Goal: Information Seeking & Learning: Learn about a topic

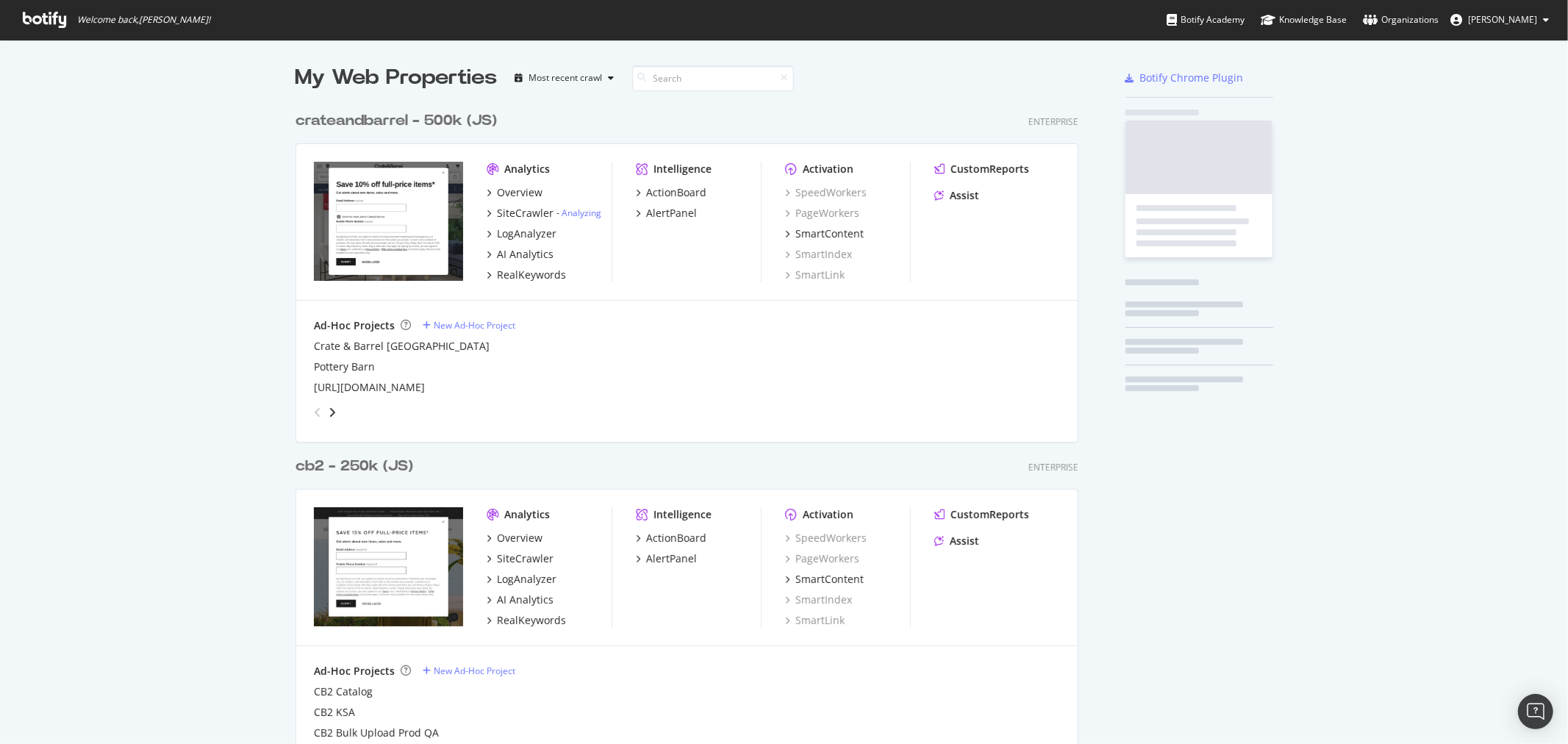
scroll to position [1539, 782]
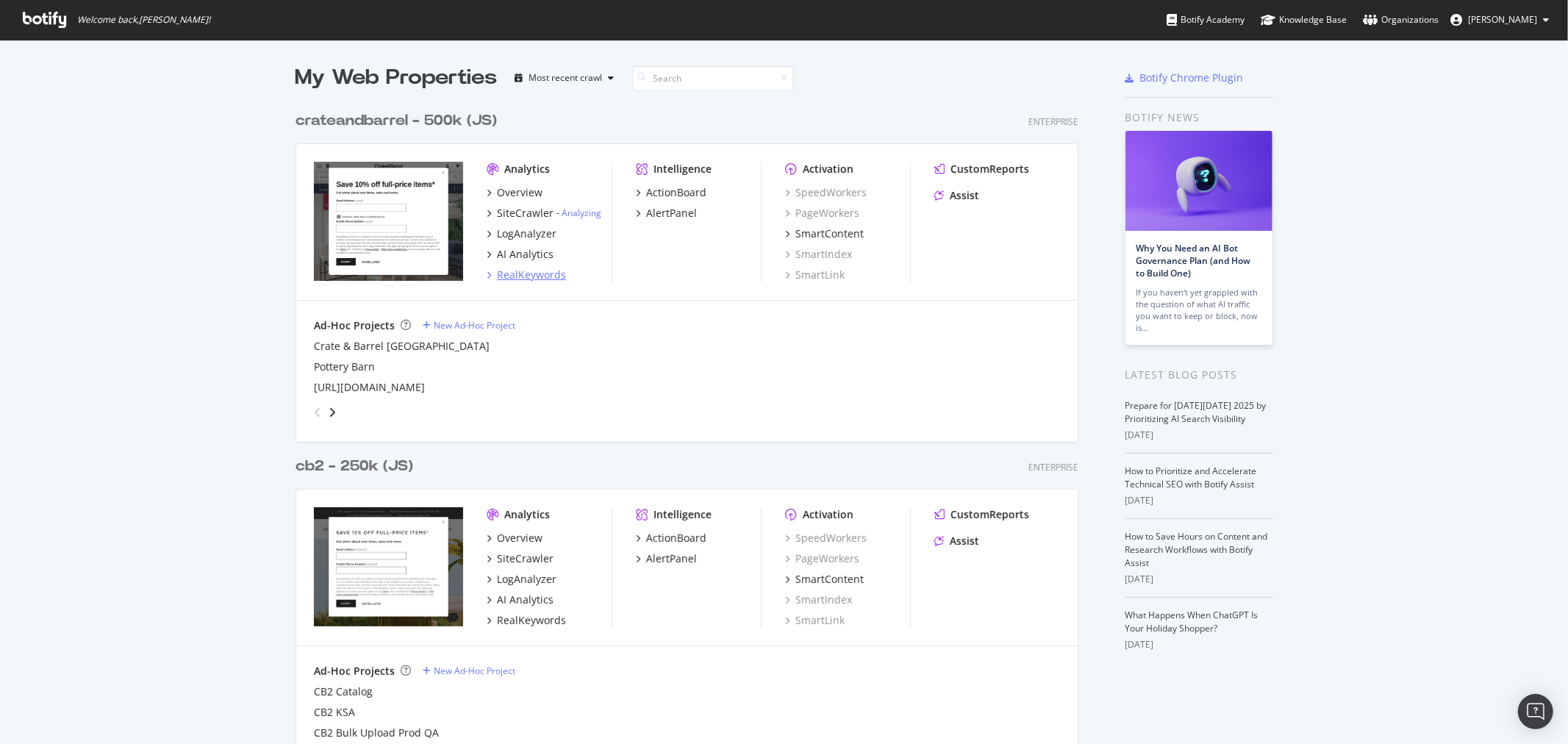
click at [520, 277] on div "RealKeywords" at bounding box center [531, 275] width 69 height 15
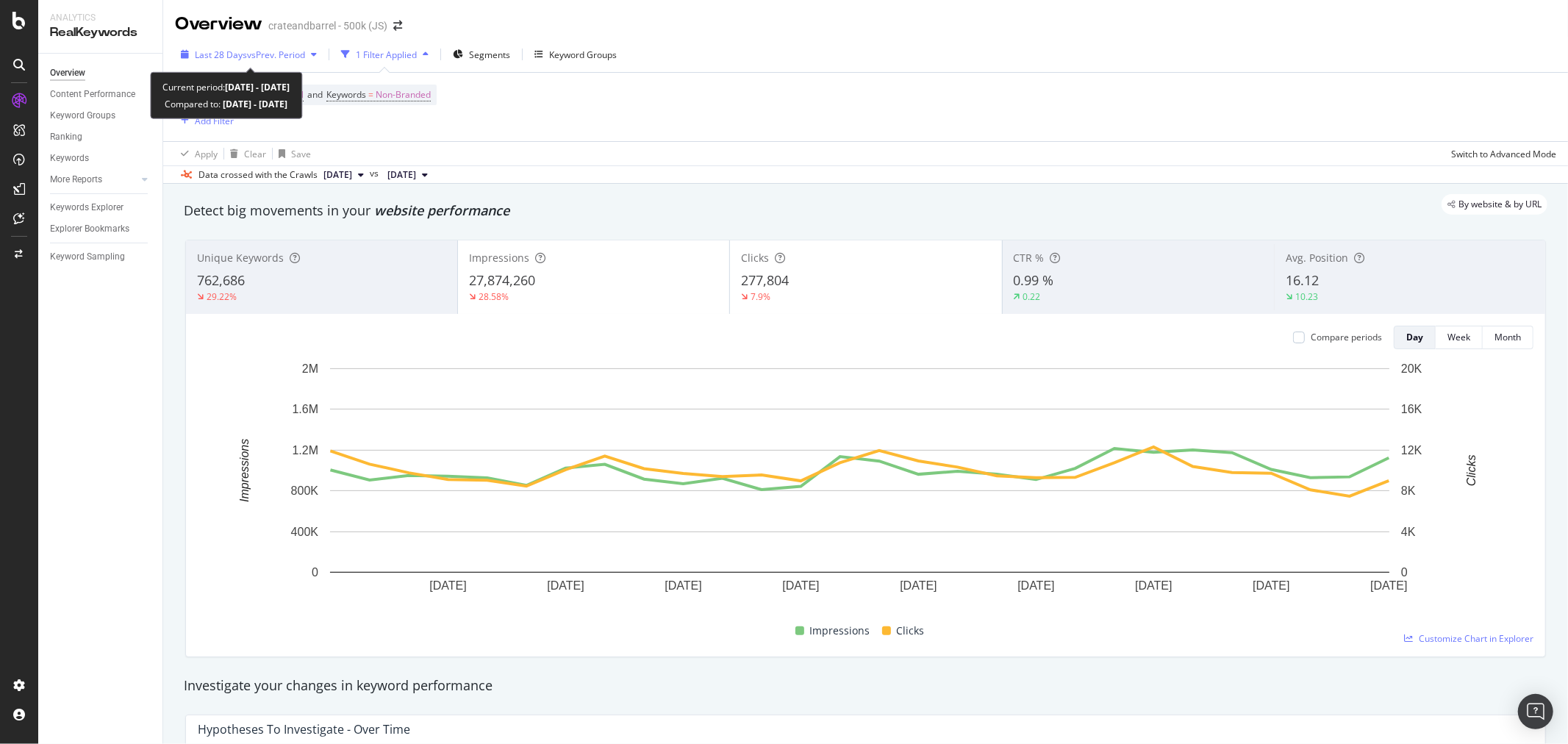
click at [263, 48] on span "vs Prev. Period" at bounding box center [276, 54] width 58 height 12
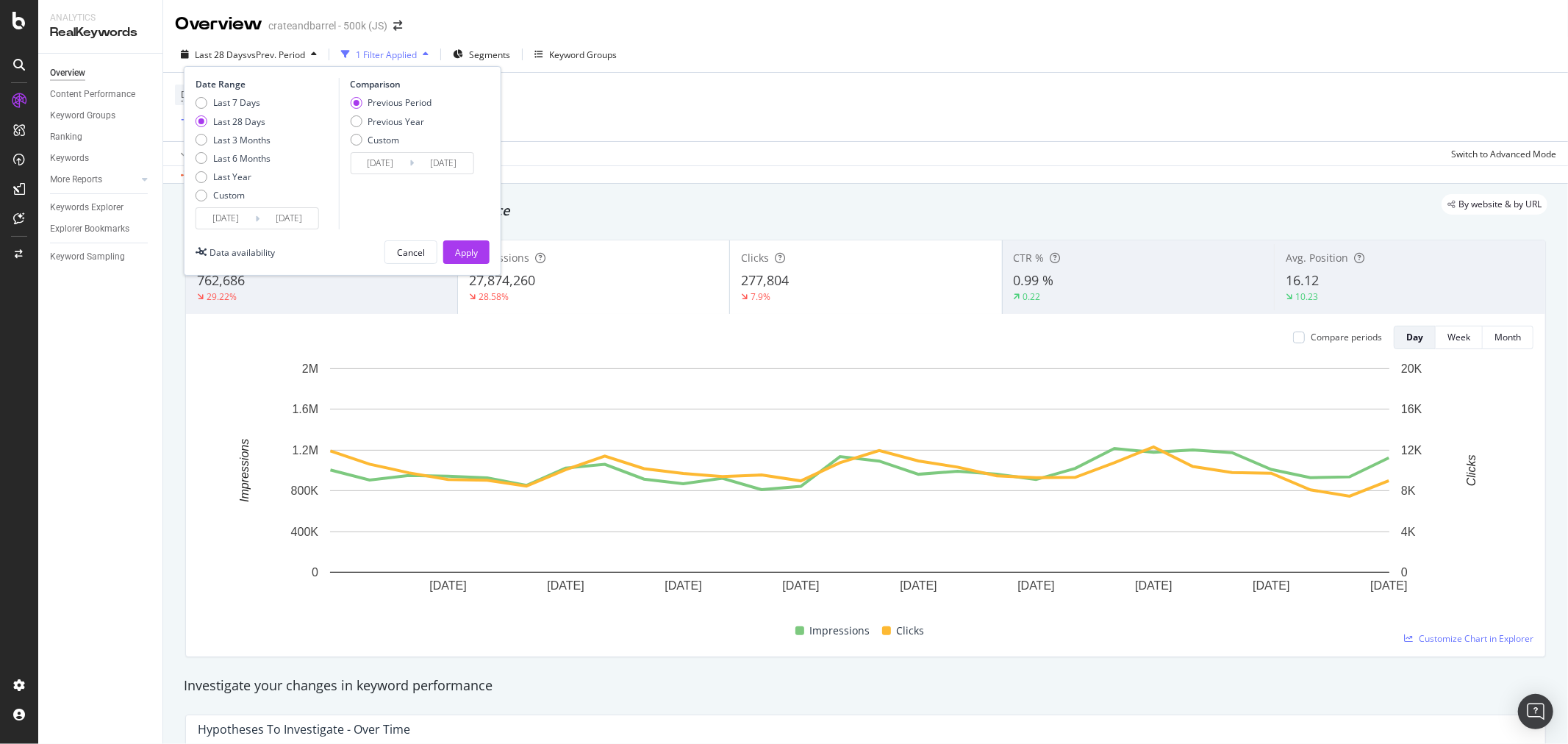
click at [235, 217] on input "[DATE]" at bounding box center [225, 219] width 59 height 21
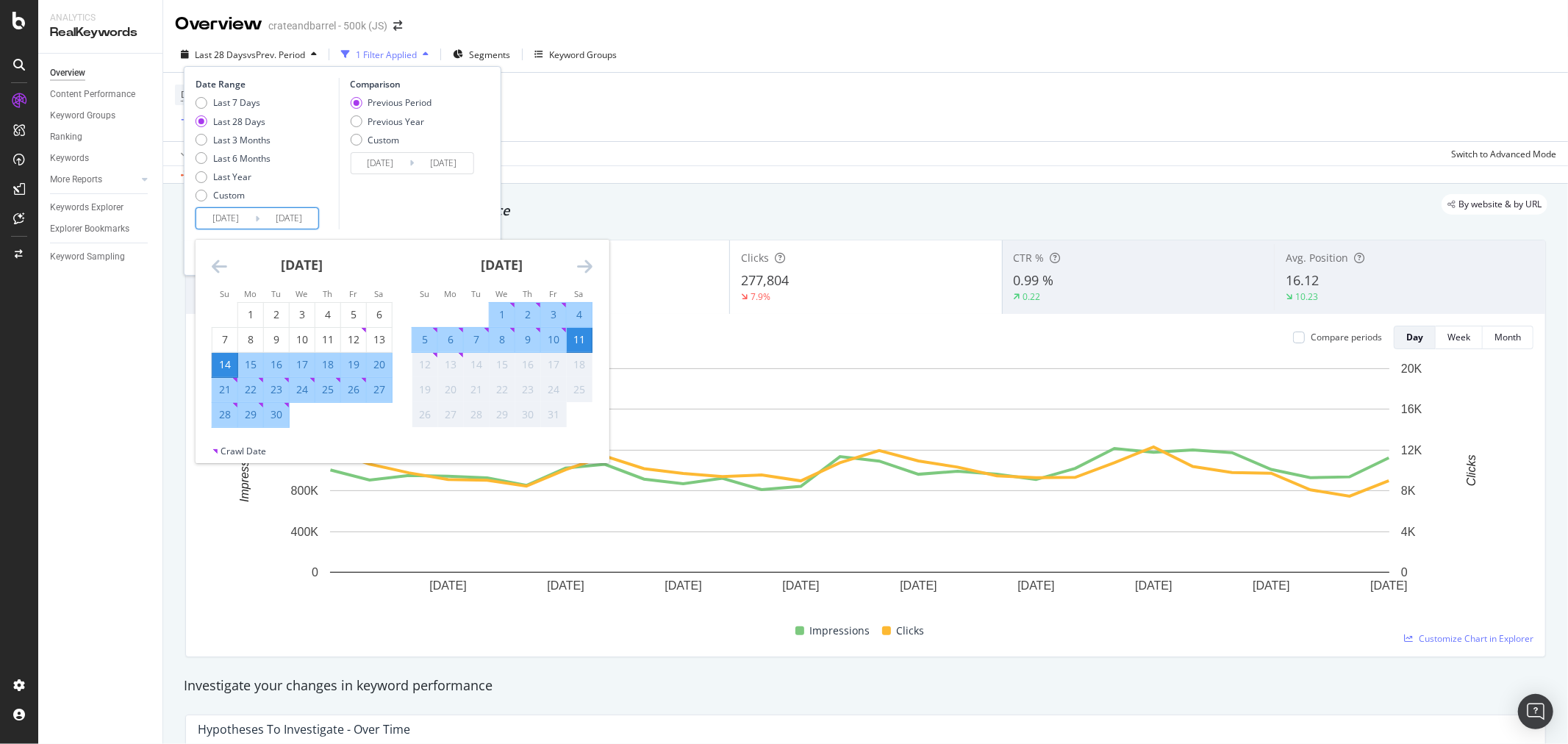
click at [223, 264] on icon "Move backward to switch to the previous month." at bounding box center [219, 266] width 16 height 17
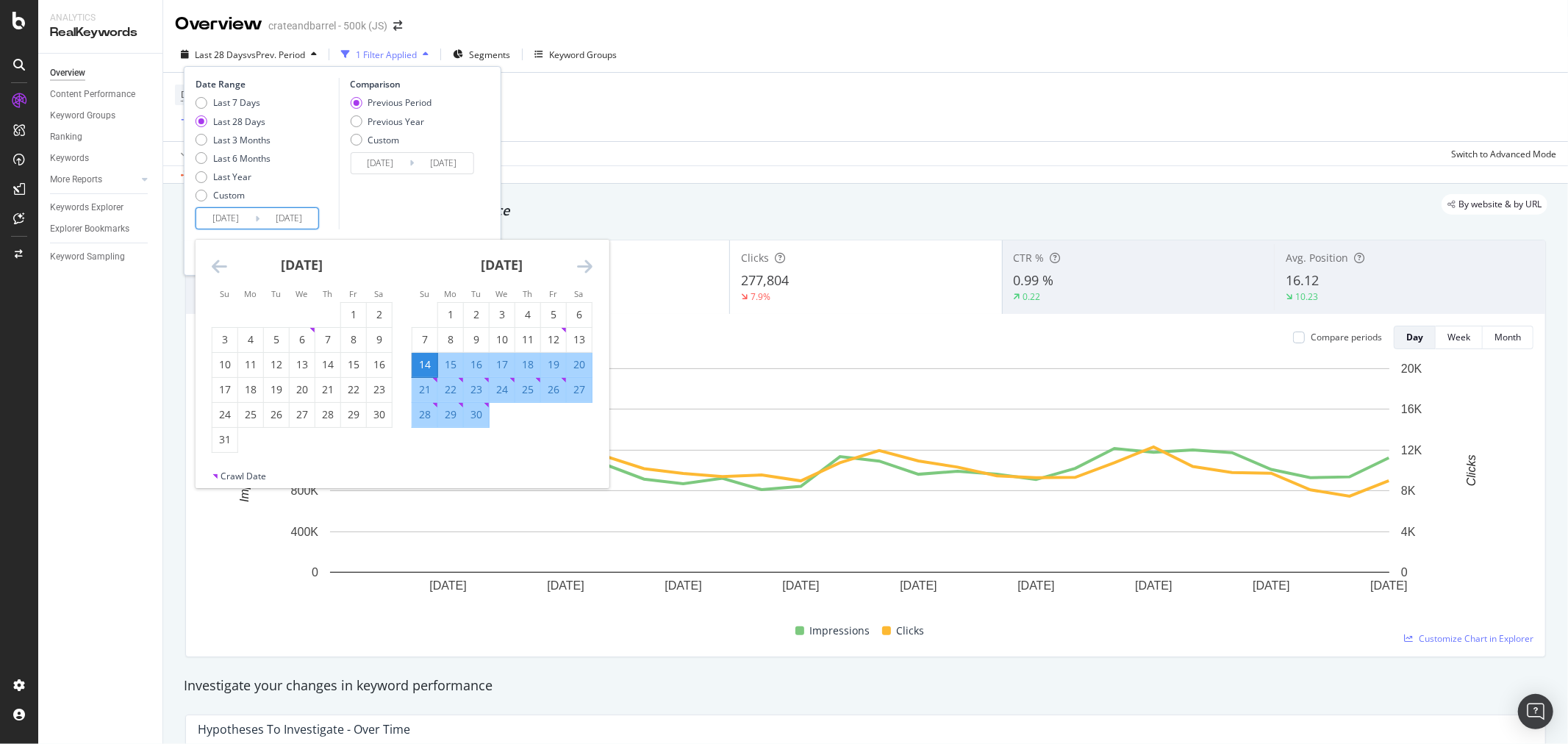
click at [223, 264] on icon "Move backward to switch to the previous month." at bounding box center [219, 266] width 16 height 17
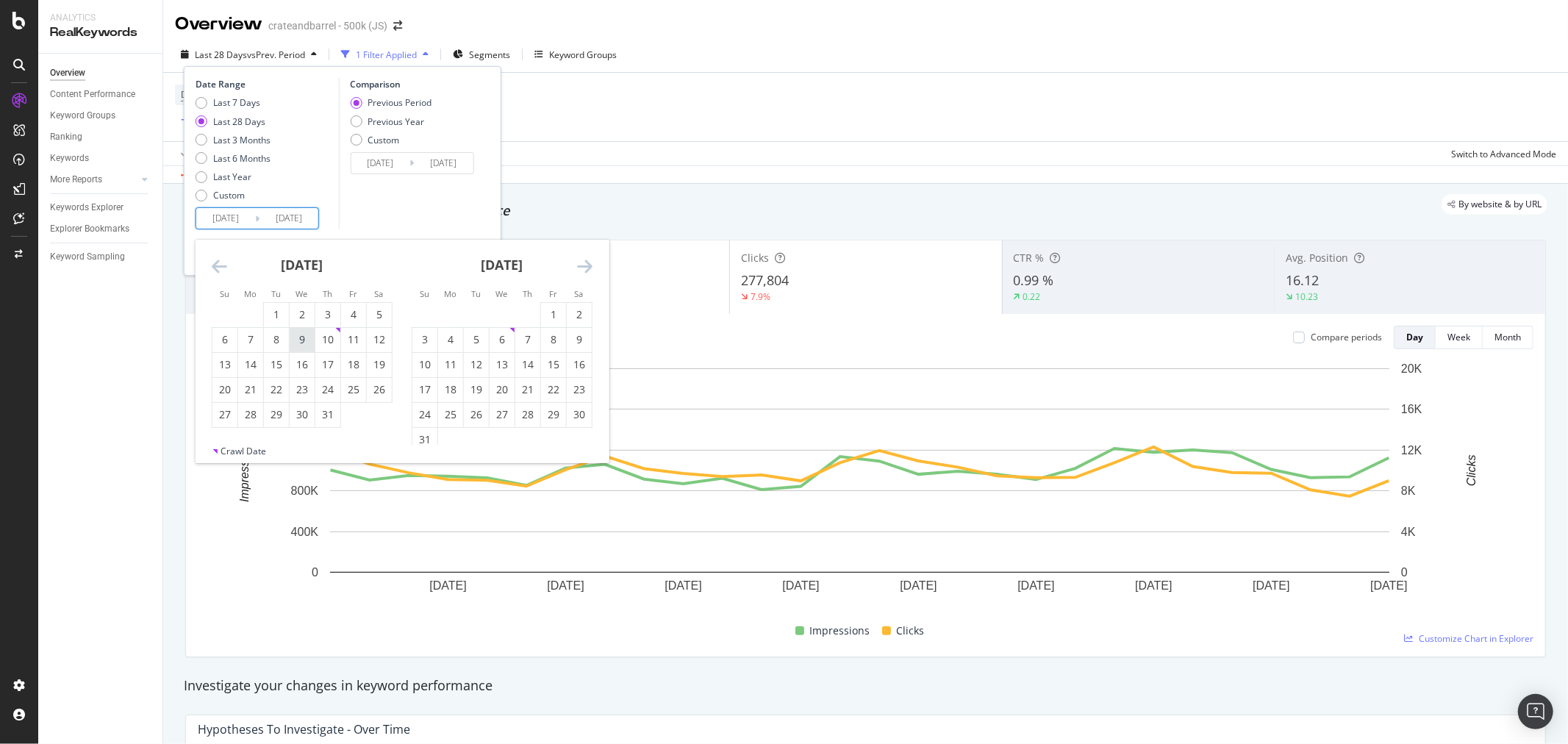
click at [304, 342] on div "9" at bounding box center [302, 340] width 25 height 15
type input "[DATE]"
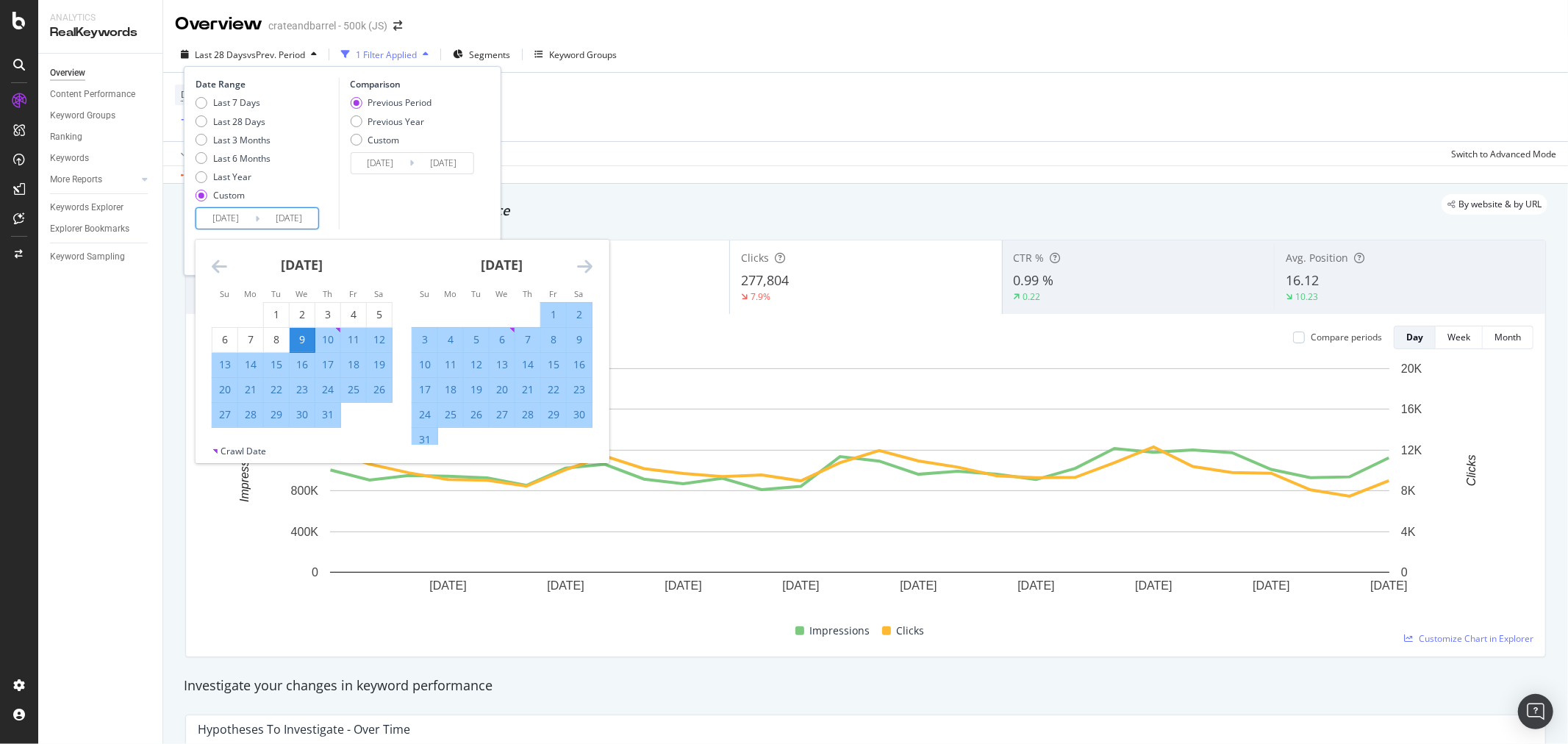
click at [586, 265] on icon "Move forward to switch to the next month." at bounding box center [585, 266] width 16 height 17
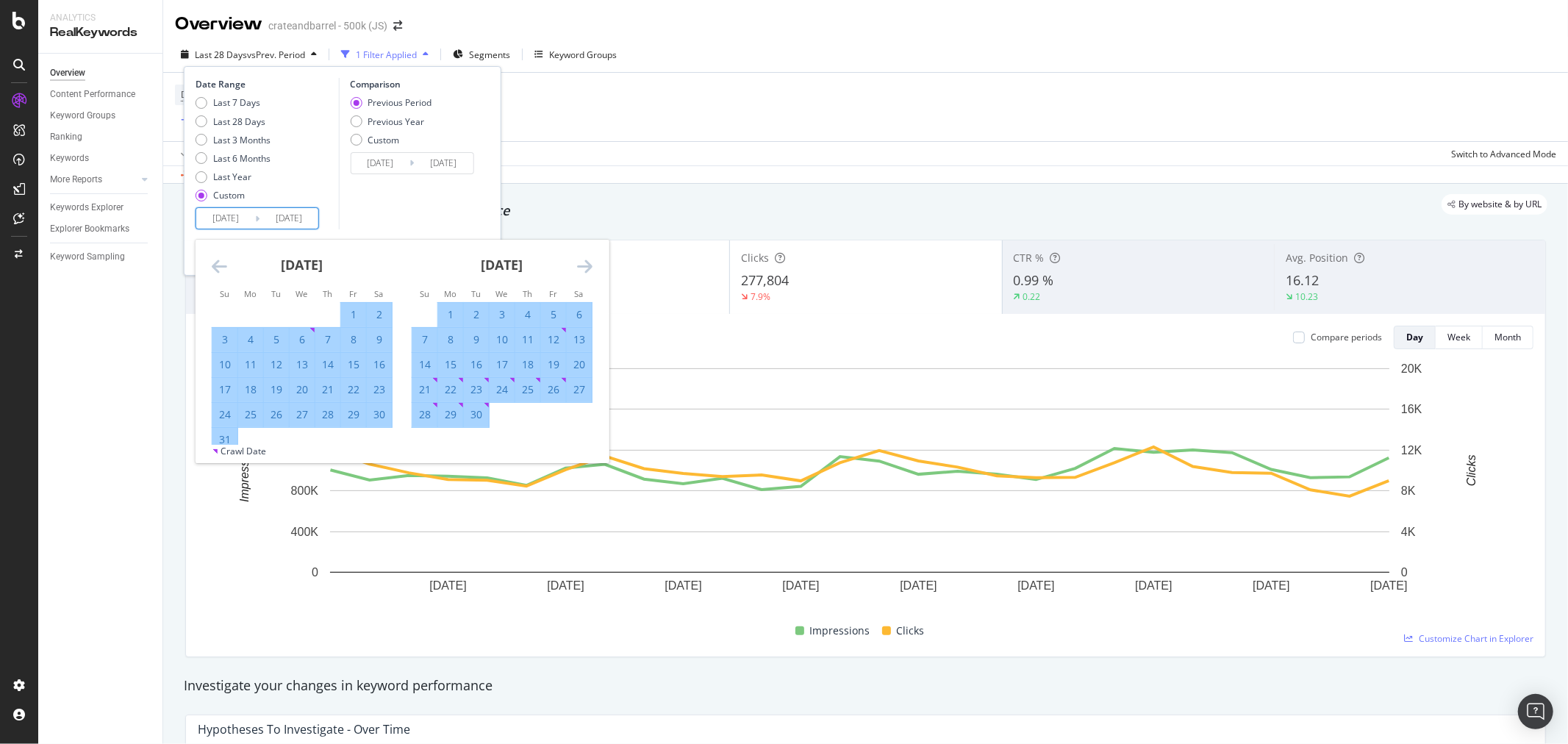
click at [586, 265] on icon "Move forward to switch to the next month." at bounding box center [585, 266] width 16 height 17
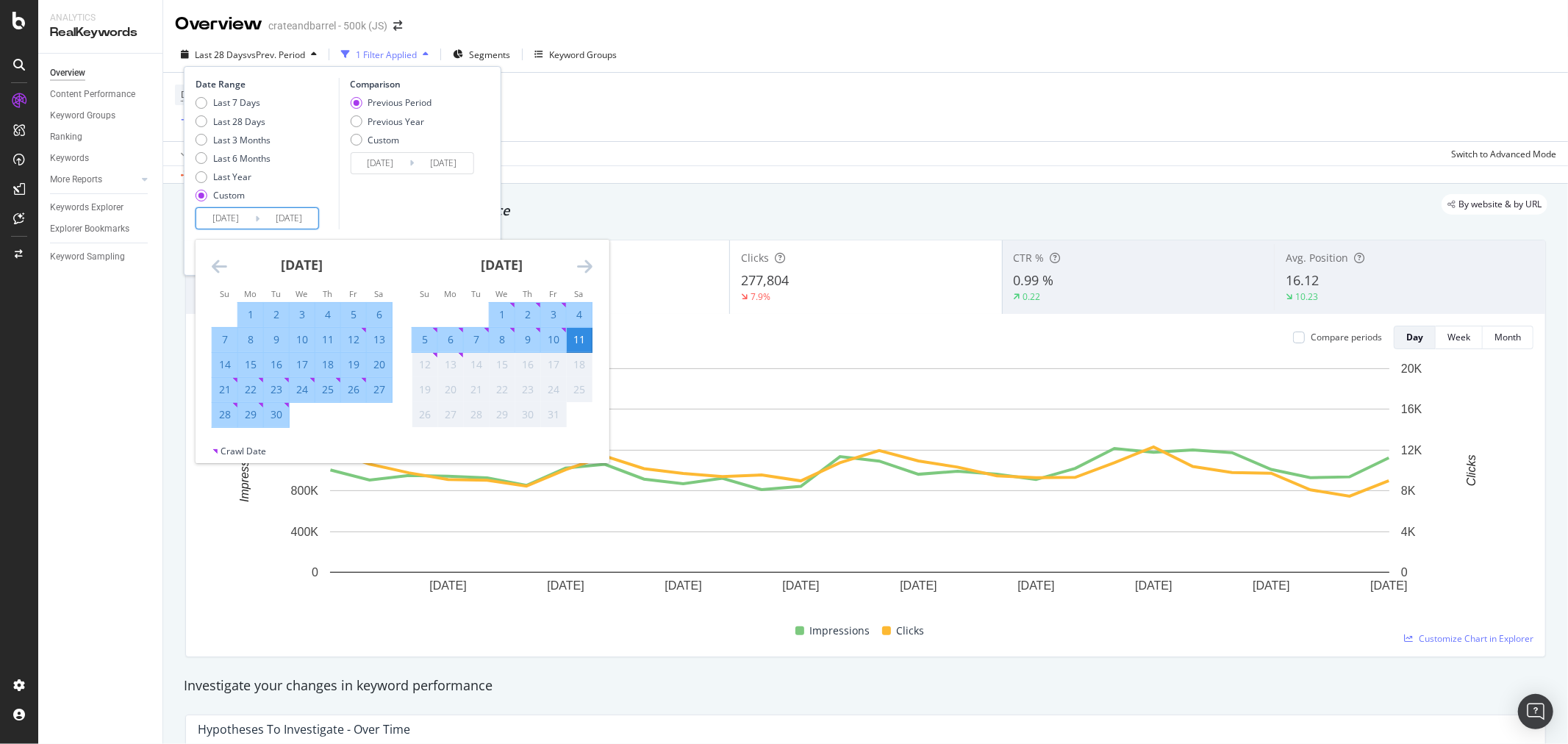
click at [524, 340] on div "9" at bounding box center [527, 340] width 25 height 15
type input "[DATE]"
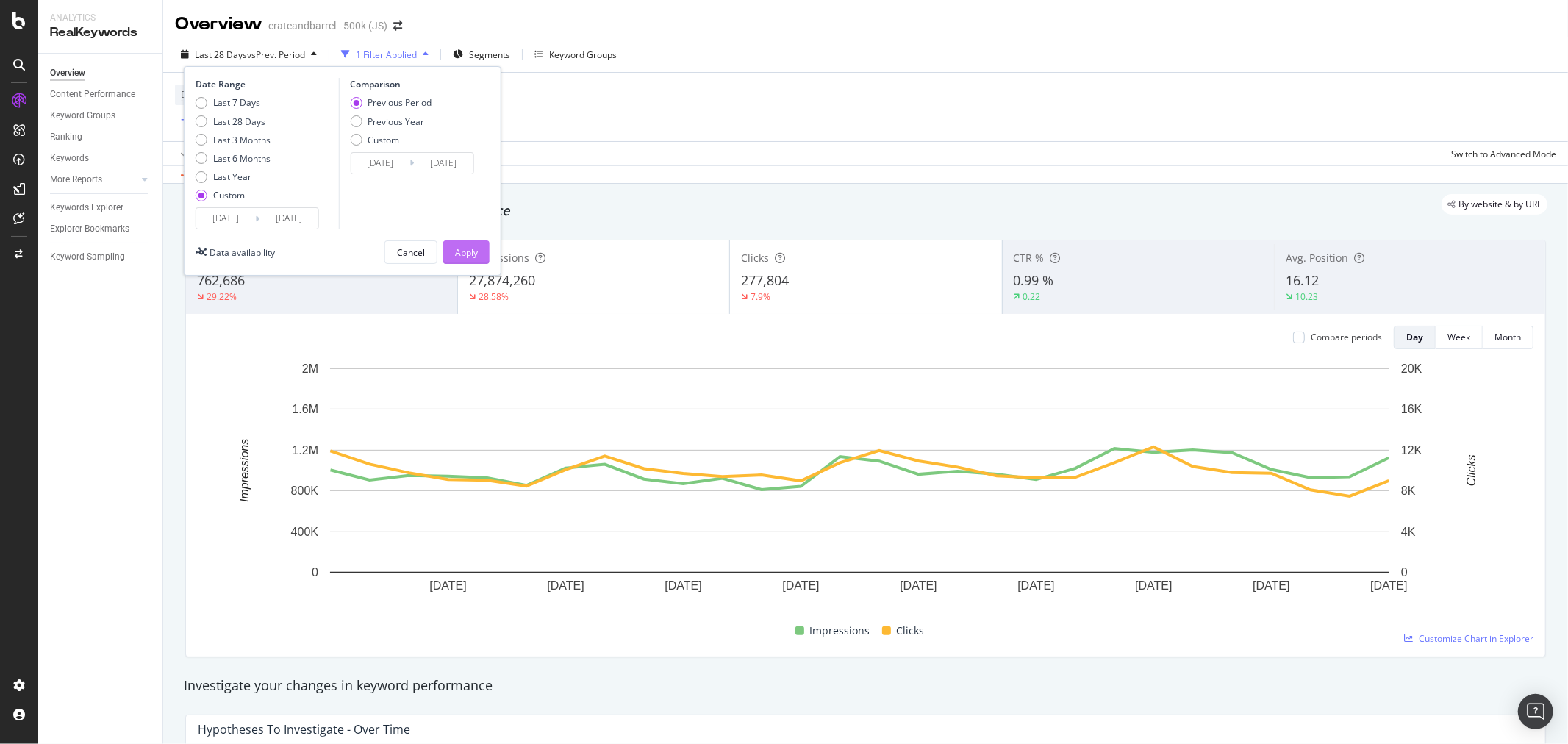
click at [468, 249] on div "Apply" at bounding box center [467, 252] width 22 height 12
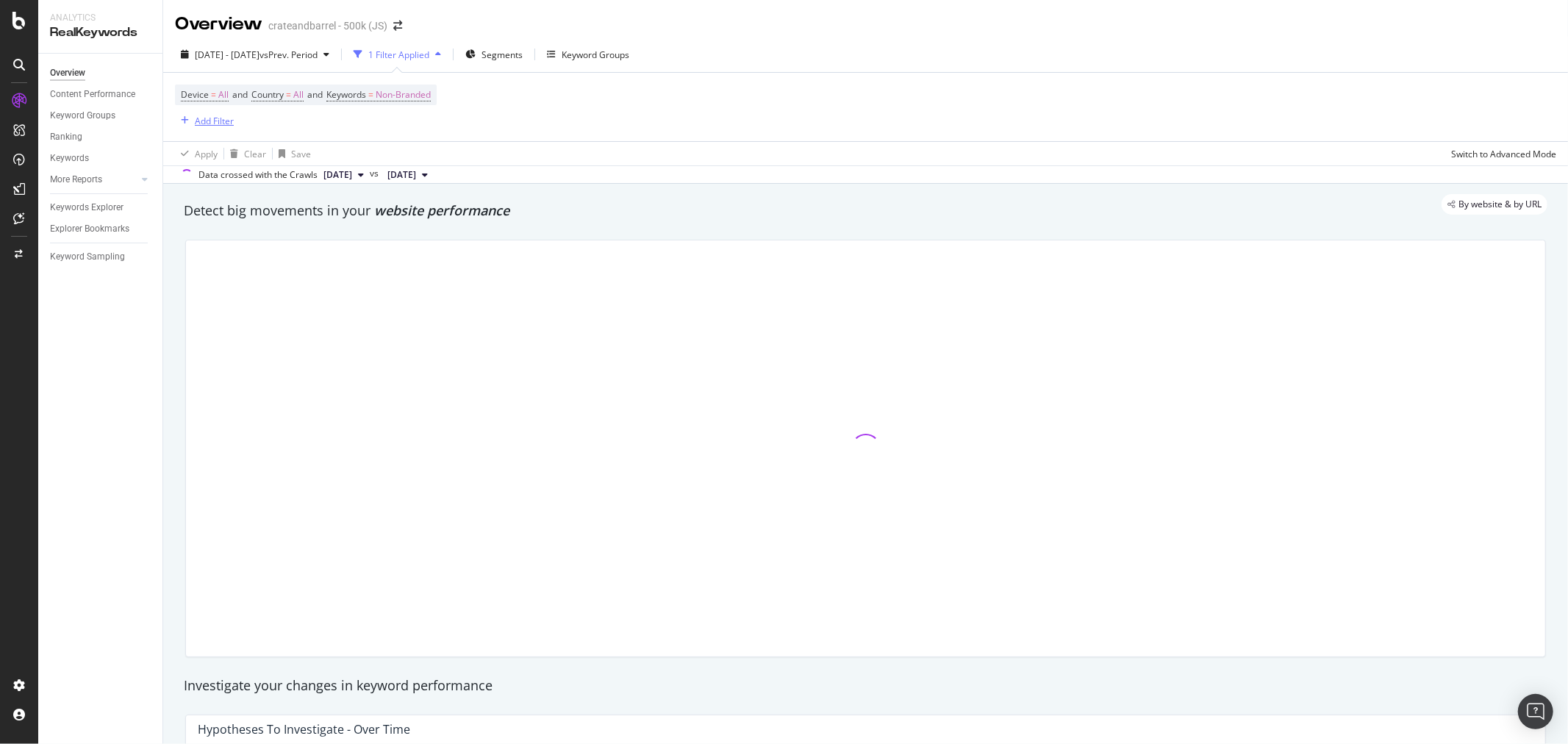
click at [215, 122] on div "Add Filter" at bounding box center [213, 121] width 39 height 12
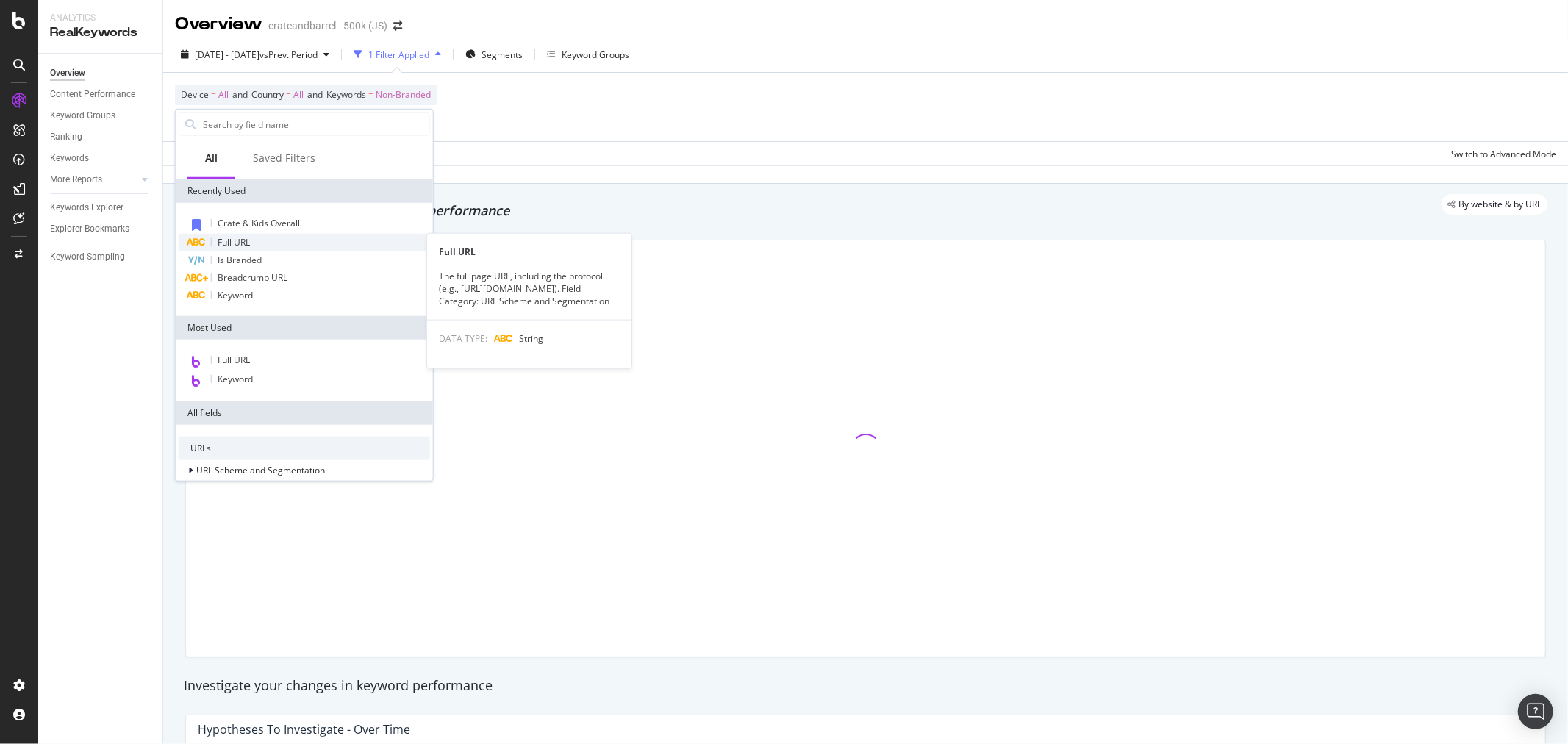
click at [235, 237] on span "Full URL" at bounding box center [233, 242] width 32 height 12
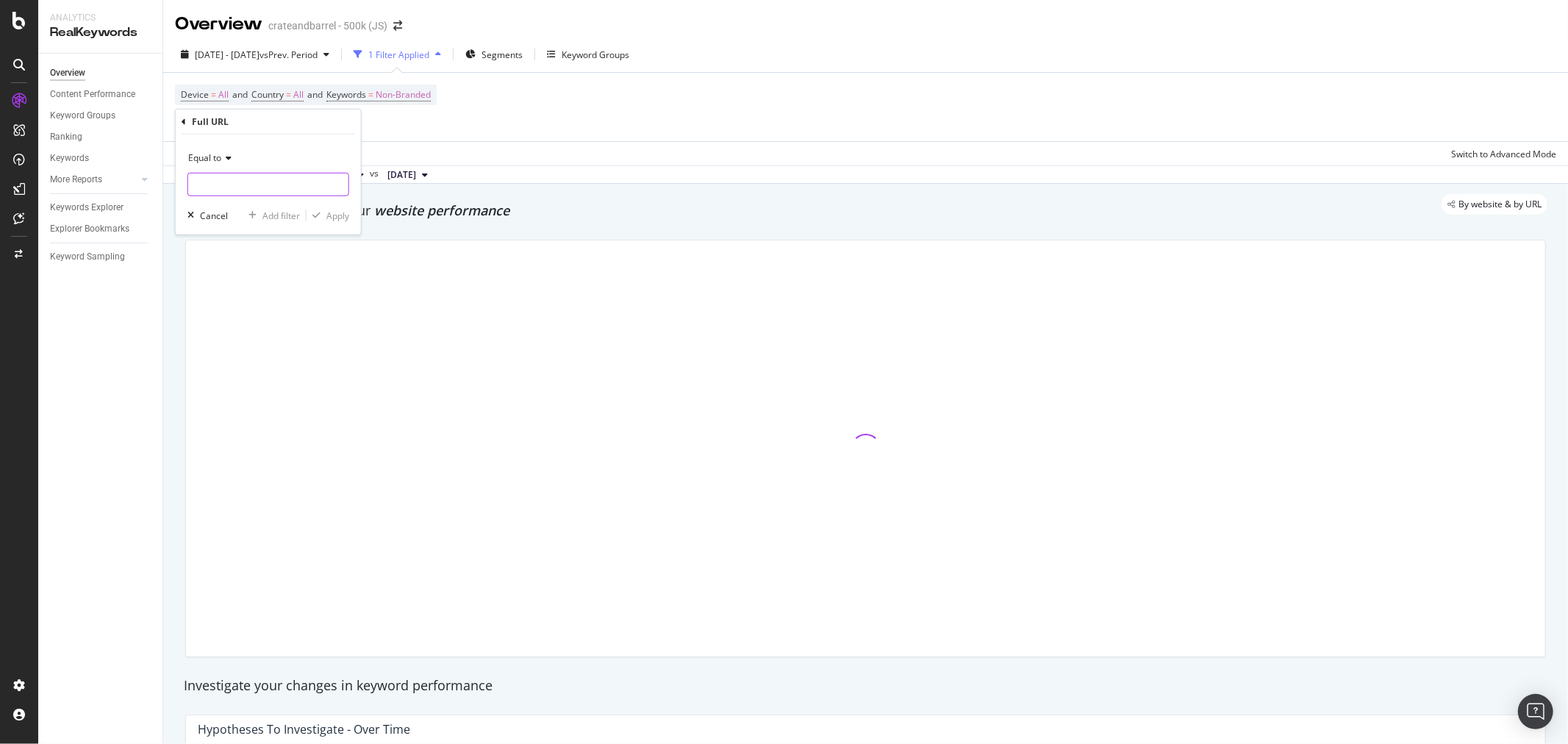
click at [225, 185] on input "text" at bounding box center [268, 184] width 160 height 23
paste input "[URL][DOMAIN_NAME]"
type input "[URL][DOMAIN_NAME]"
click at [328, 218] on div "Apply" at bounding box center [338, 215] width 22 height 12
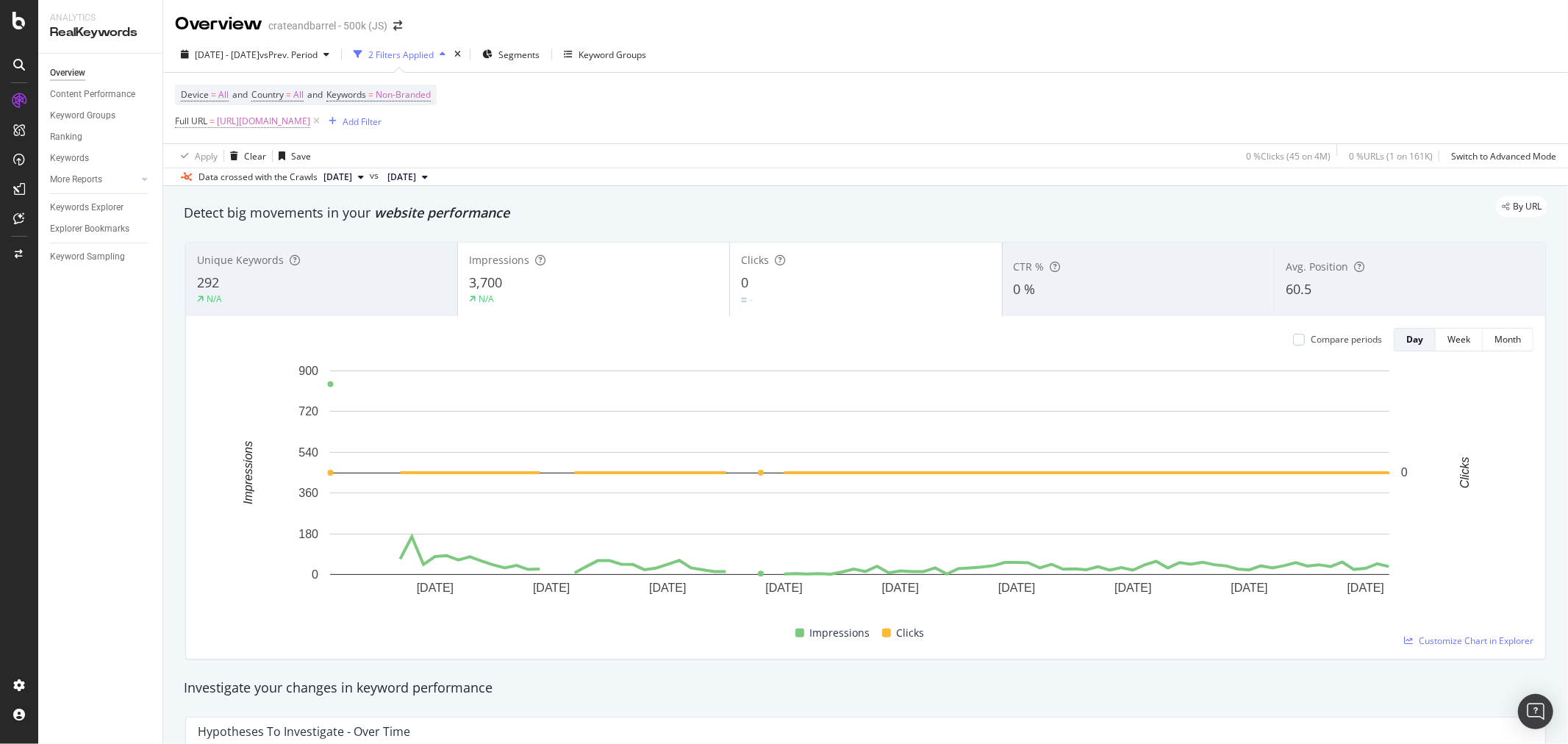
click at [310, 123] on span "[URL][DOMAIN_NAME]" at bounding box center [263, 121] width 93 height 21
click at [239, 175] on input "[URL][DOMAIN_NAME]" at bounding box center [257, 183] width 139 height 23
paste input "duffle-bags/1"
type input "[URL][DOMAIN_NAME]"
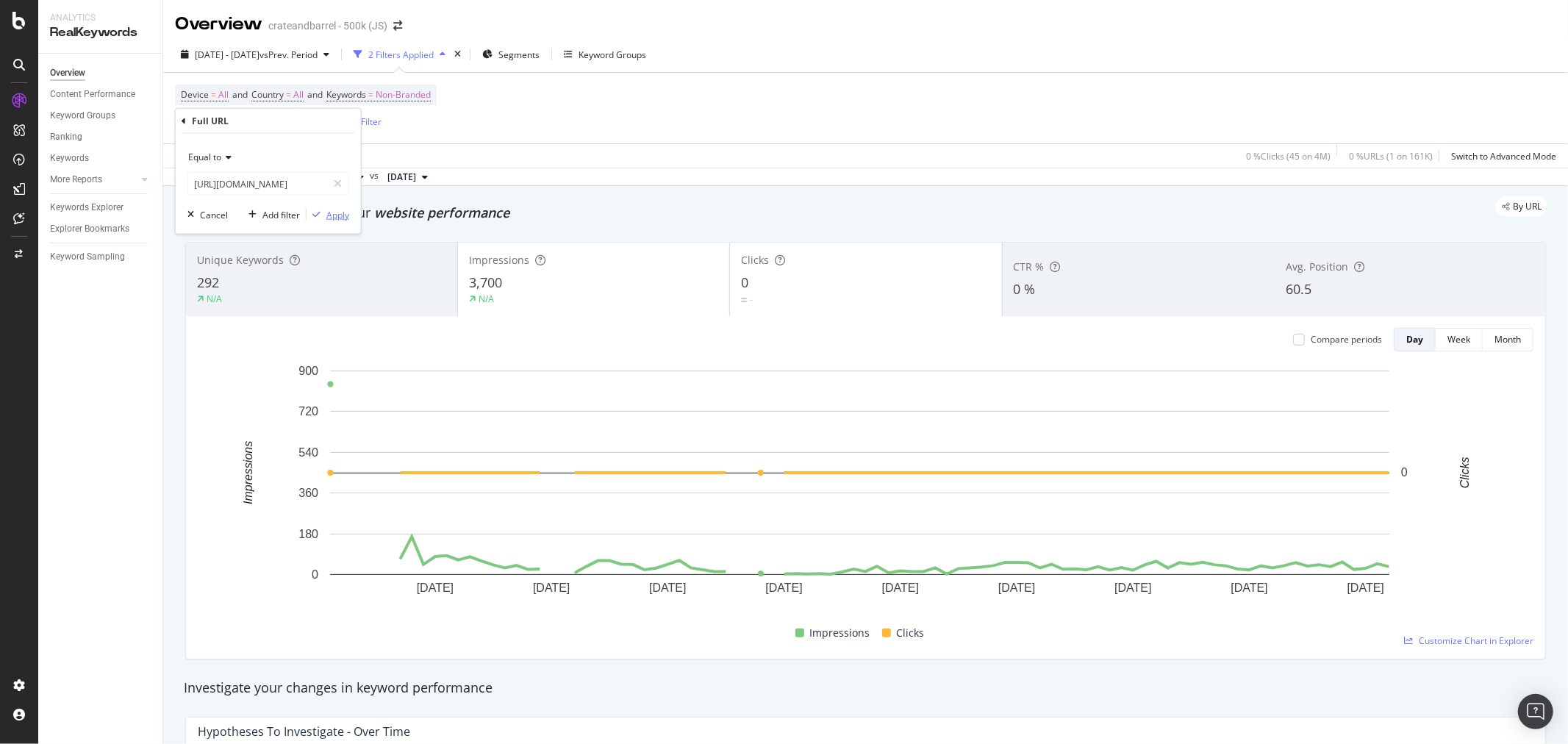
click at [347, 216] on div "Apply" at bounding box center [338, 214] width 22 height 12
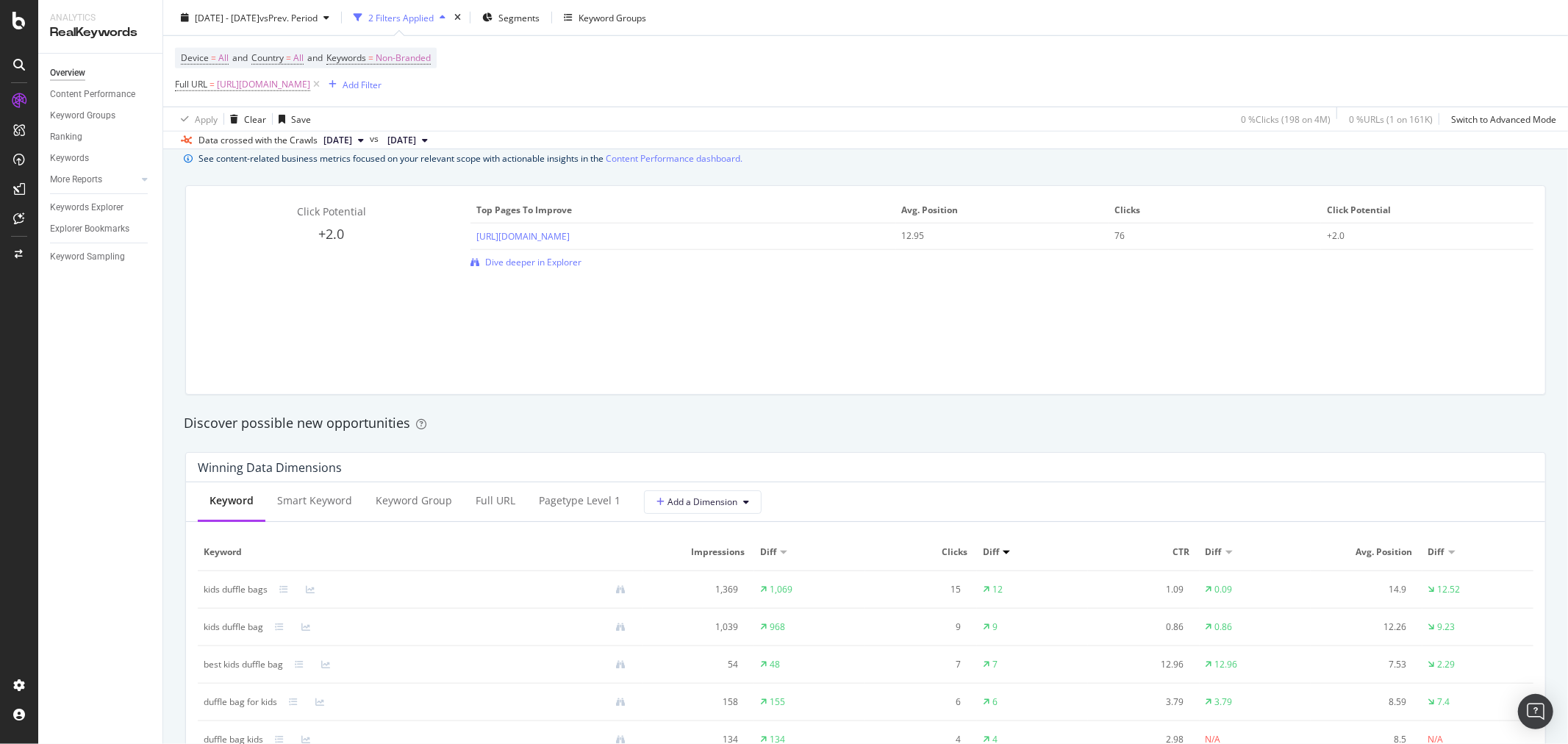
scroll to position [1225, 0]
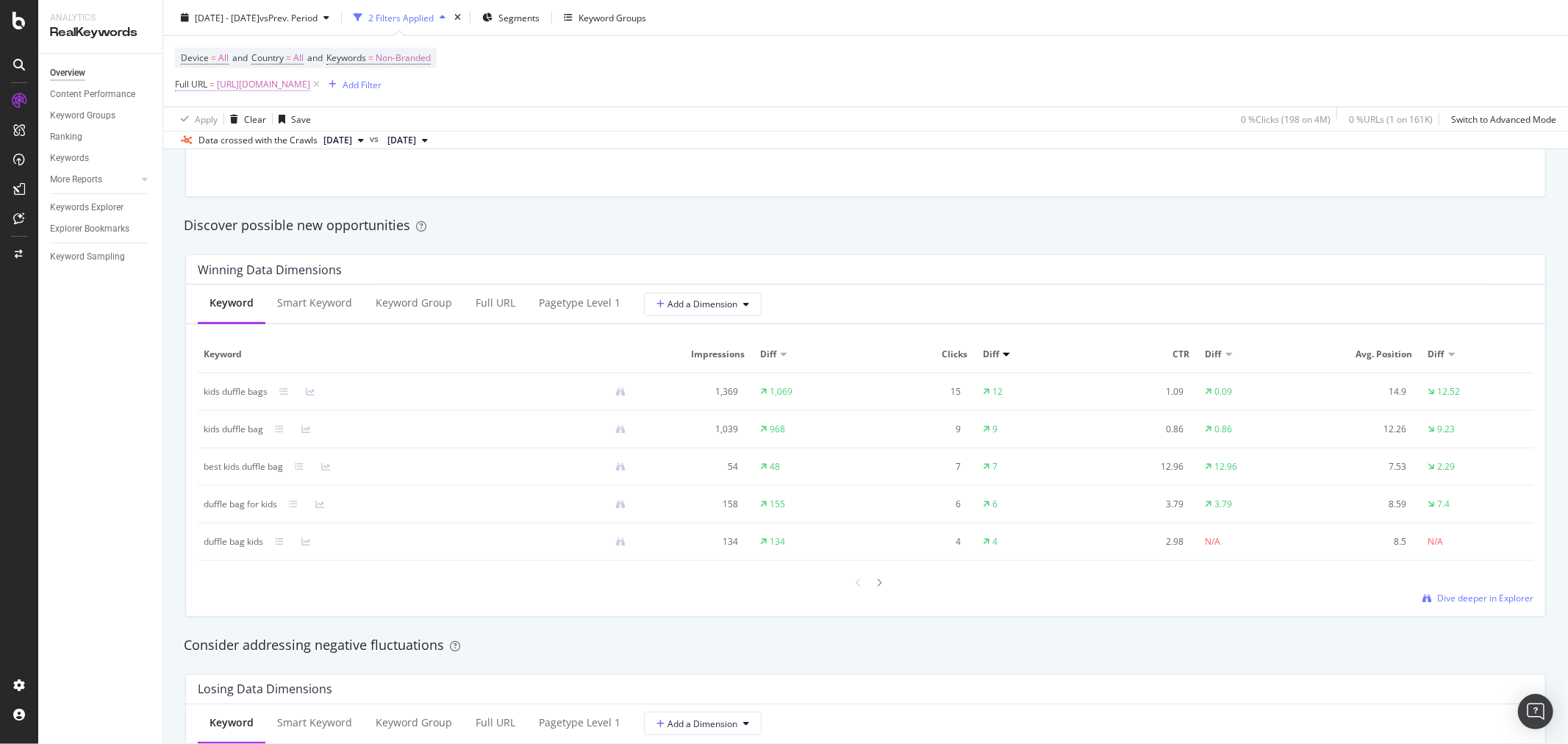
click at [310, 85] on span "[URL][DOMAIN_NAME]" at bounding box center [263, 85] width 93 height 21
drag, startPoint x: 276, startPoint y: 141, endPoint x: 269, endPoint y: 136, distance: 8.6
click at [275, 143] on input "[URL][DOMAIN_NAME]" at bounding box center [257, 147] width 139 height 23
paste input "sofas-and-accent-furniture/1"
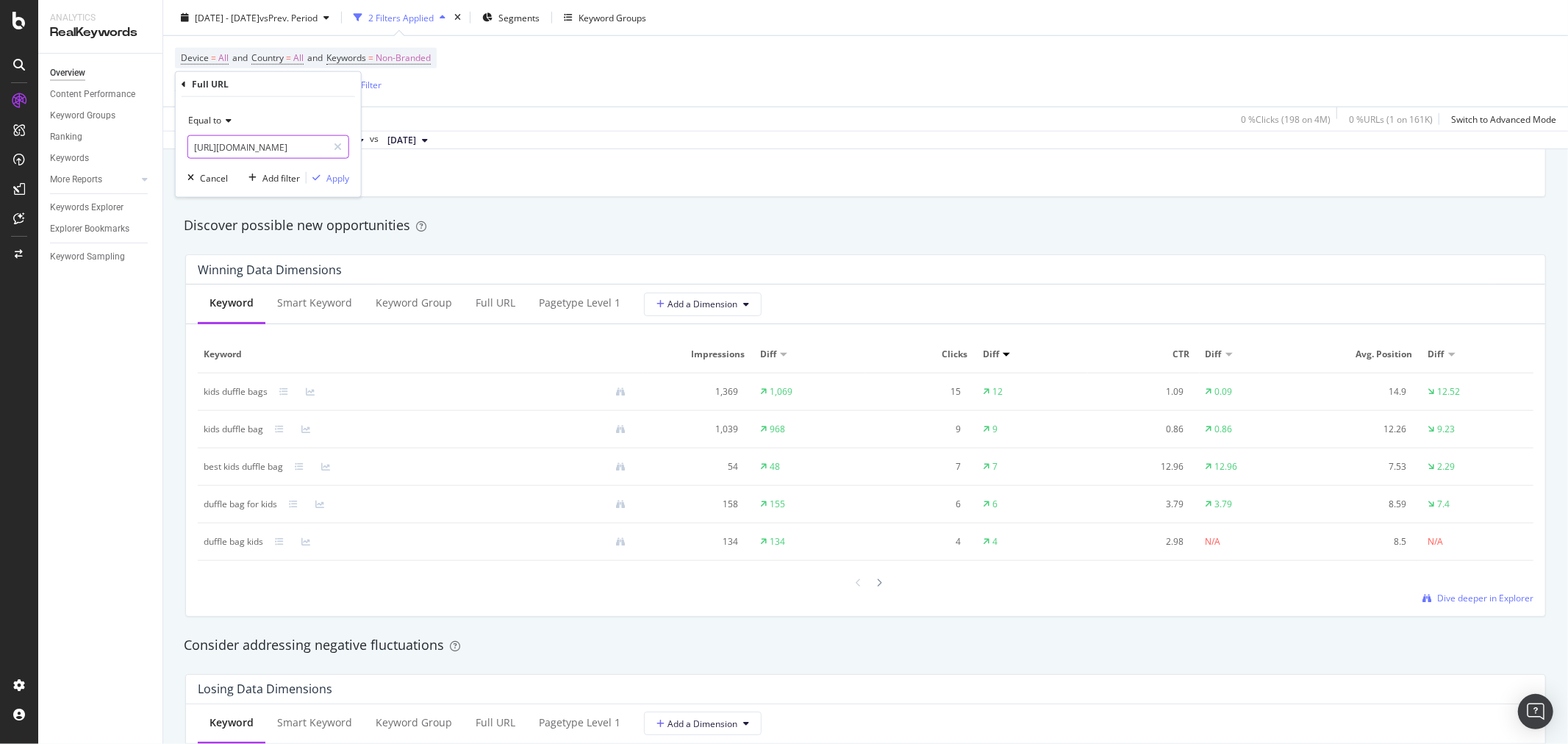
type input "[URL][DOMAIN_NAME]"
click at [342, 172] on div "Apply" at bounding box center [338, 177] width 22 height 12
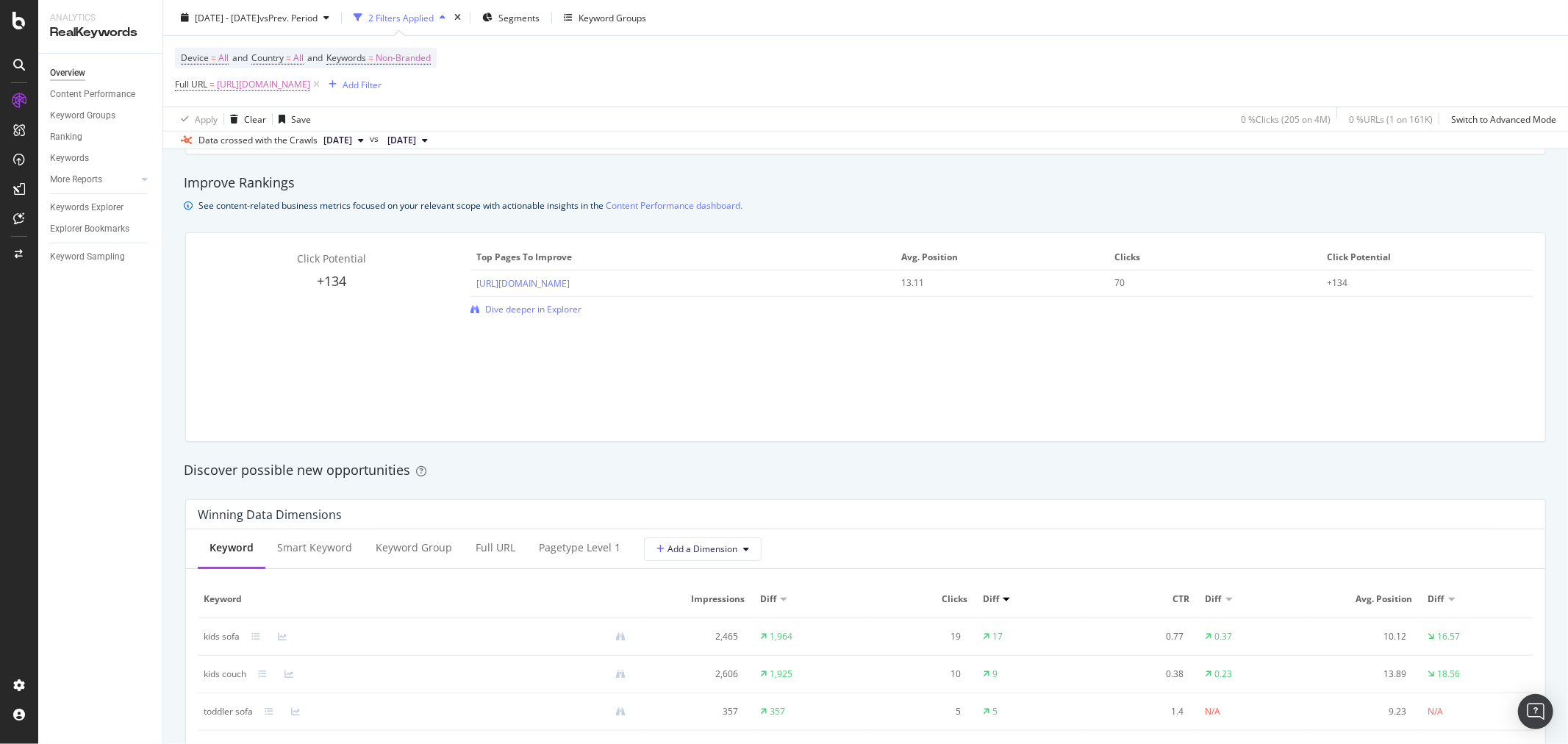
scroll to position [1307, 0]
